Goal: Find specific page/section

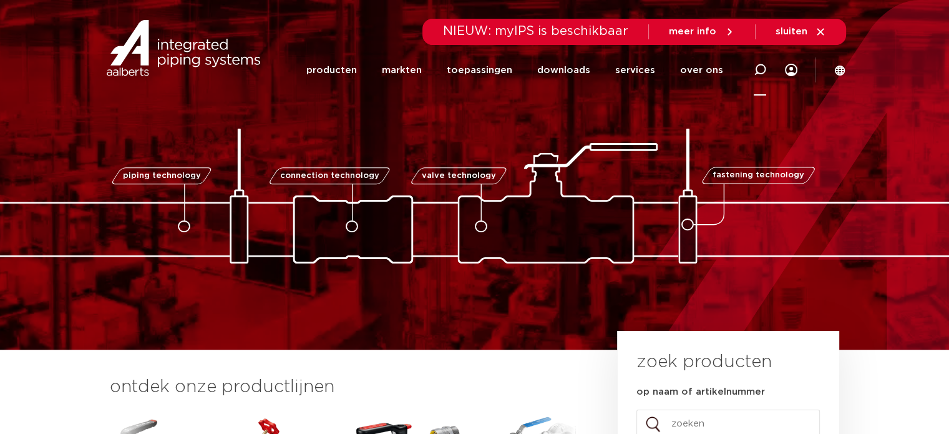
click at [758, 64] on icon at bounding box center [759, 69] width 15 height 15
click at [761, 67] on icon at bounding box center [759, 70] width 12 height 12
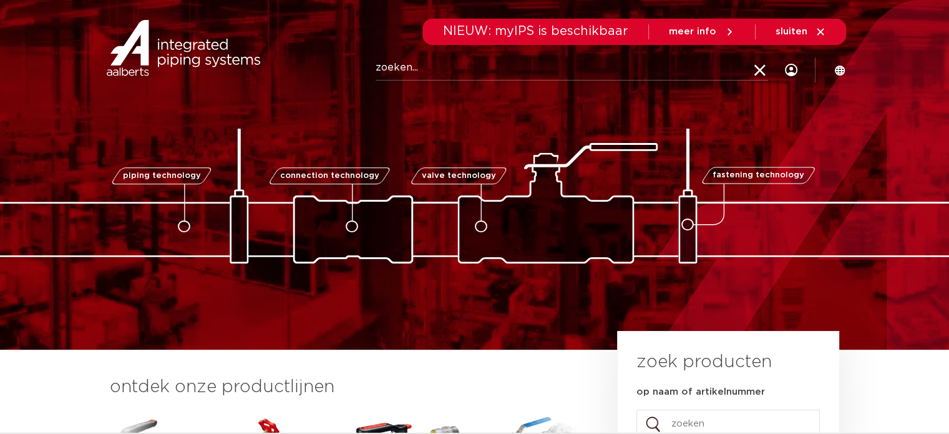
paste input "2020000101"
type input "2020000101"
click button "Zoeken" at bounding box center [0, 0] width 0 height 0
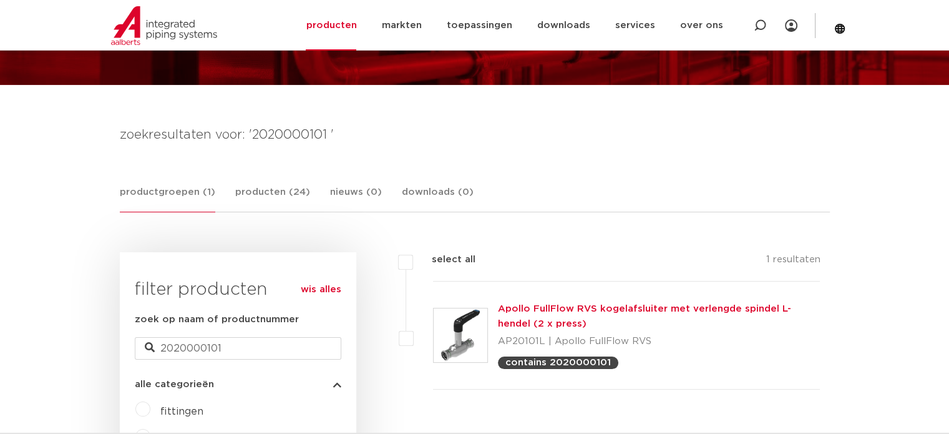
click at [591, 308] on link "Apollo FullFlow RVS kogelafsluiter met verlengde spindel L-hendel (2 x press)" at bounding box center [644, 316] width 293 height 24
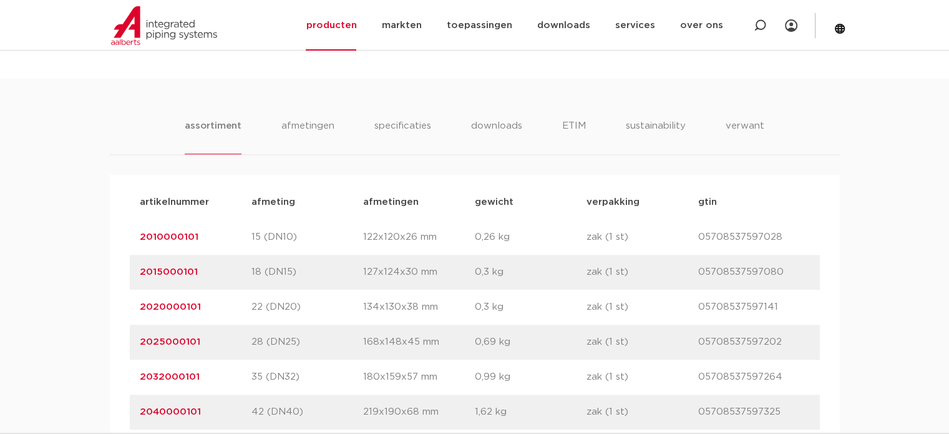
scroll to position [312, 0]
